Goal: Transaction & Acquisition: Purchase product/service

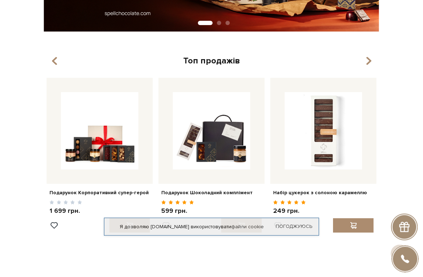
scroll to position [178, 0]
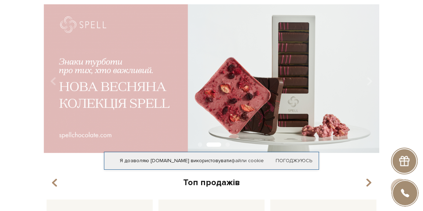
scroll to position [0, 0]
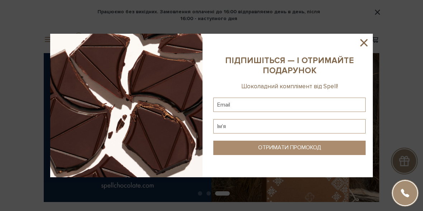
click at [45, 42] on div at bounding box center [211, 105] width 423 height 211
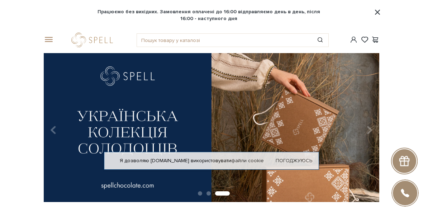
click at [42, 38] on div at bounding box center [47, 40] width 16 height 6
click at [49, 41] on span at bounding box center [47, 40] width 7 height 6
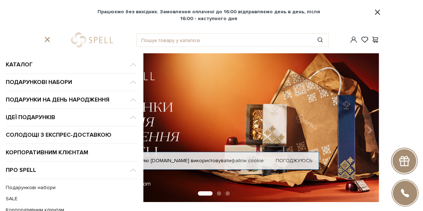
click at [16, 66] on span "Каталог" at bounding box center [72, 65] width 132 height 18
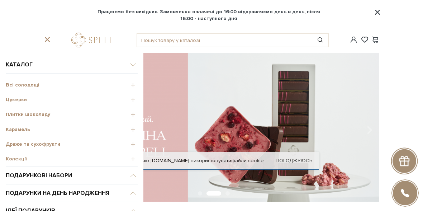
click at [21, 118] on div "Плитки шоколаду" at bounding box center [72, 113] width 132 height 15
click at [36, 119] on div "Плитки шоколаду" at bounding box center [72, 113] width 132 height 15
click at [32, 110] on div "Плитки шоколаду" at bounding box center [72, 113] width 132 height 15
click at [129, 119] on div "Плитки шоколаду" at bounding box center [72, 113] width 132 height 15
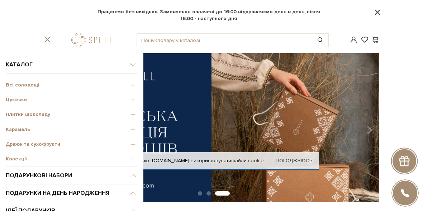
click at [38, 114] on span "Плитки шоколаду" at bounding box center [72, 114] width 132 height 6
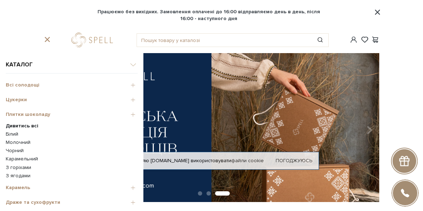
click at [38, 113] on span "Плитки шоколаду" at bounding box center [72, 114] width 132 height 6
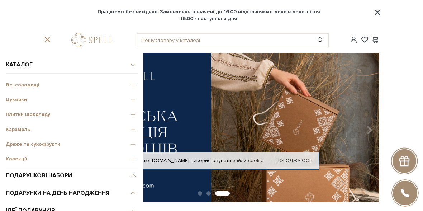
click at [38, 116] on span "Плитки шоколаду" at bounding box center [72, 114] width 132 height 6
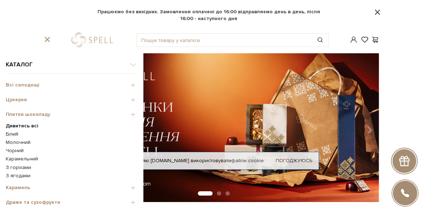
click at [19, 141] on link "Молочний" at bounding box center [72, 142] width 132 height 6
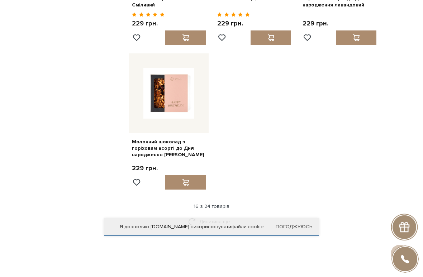
scroll to position [841, 0]
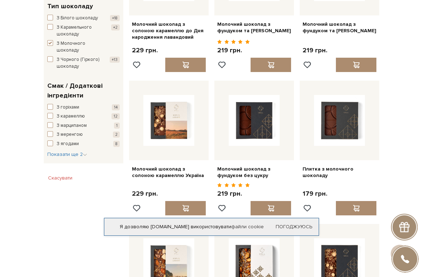
scroll to position [327, 0]
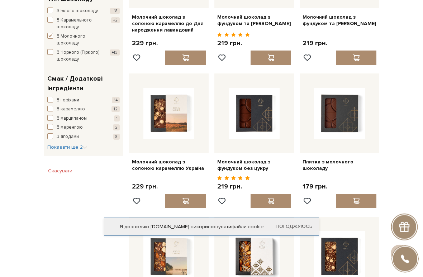
click at [52, 124] on span "button" at bounding box center [50, 127] width 6 height 6
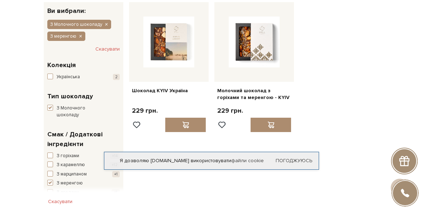
scroll to position [79, 0]
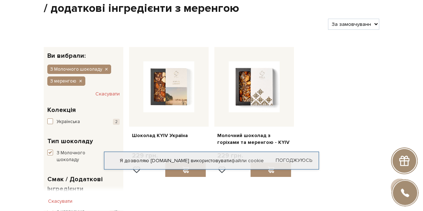
click at [295, 73] on div "Молочний шоколад з горіхами та меренгою - KYIV 229 грн." at bounding box center [253, 113] width 85 height 133
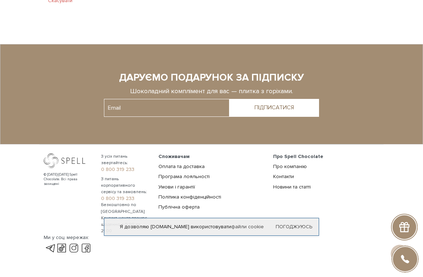
scroll to position [350, 0]
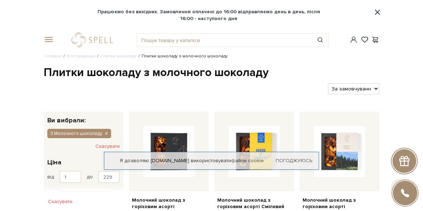
scroll to position [327, 0]
